Goal: Task Accomplishment & Management: Manage account settings

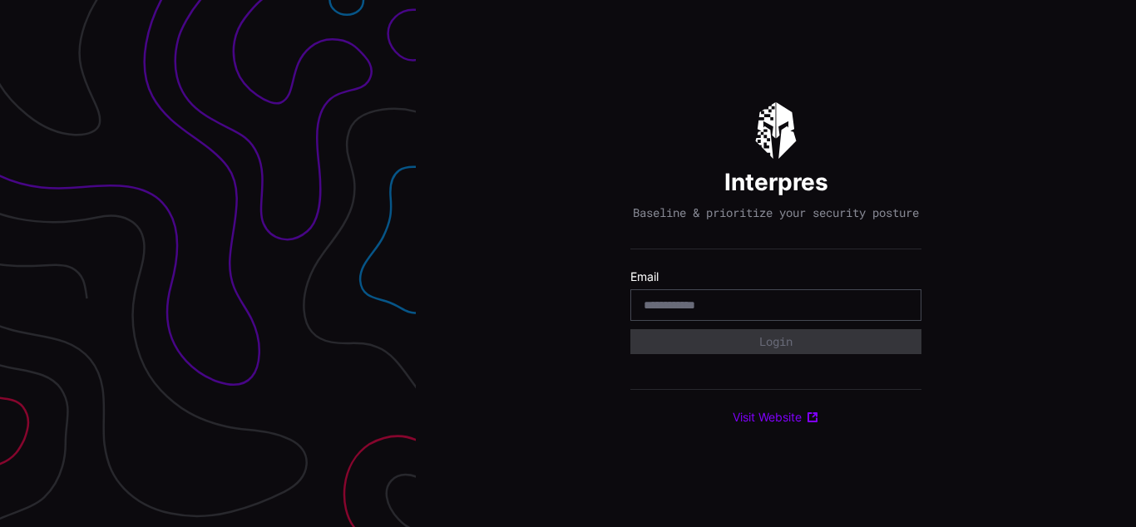
click at [568, 264] on div "Interpres Baseline & prioritize your security posture Email Login Visit Website" at bounding box center [776, 263] width 720 height 527
